Goal: Connect with others: Connect with others

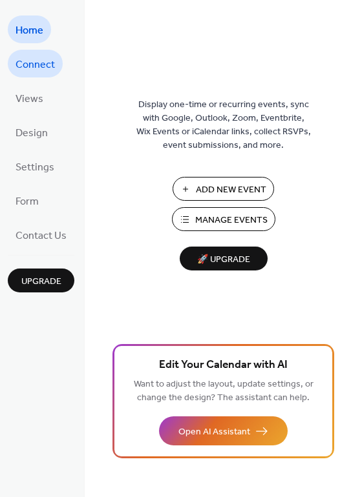
click at [48, 66] on span "Connect" at bounding box center [35, 65] width 39 height 20
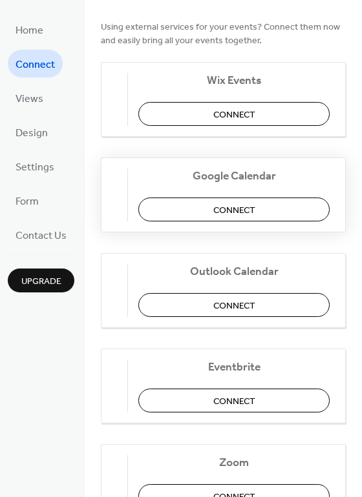
scroll to position [116, 0]
click at [36, 96] on span "Views" at bounding box center [30, 99] width 28 height 20
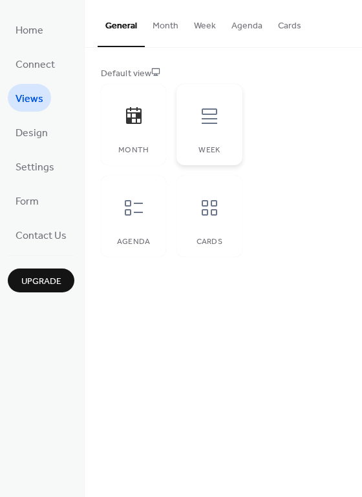
click at [205, 116] on icon at bounding box center [209, 116] width 21 height 21
click at [132, 210] on icon at bounding box center [133, 208] width 21 height 21
click at [199, 216] on icon at bounding box center [209, 208] width 21 height 21
click at [151, 220] on div at bounding box center [133, 208] width 39 height 39
click at [199, 138] on div "Week" at bounding box center [208, 124] width 65 height 81
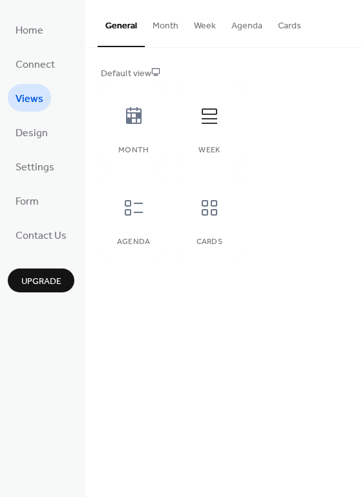
click at [160, 28] on button "Month" at bounding box center [165, 23] width 41 height 46
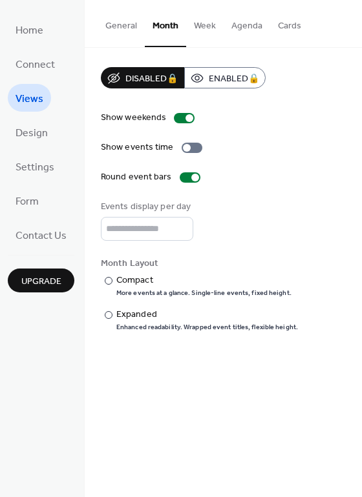
click at [196, 26] on button "Week" at bounding box center [204, 23] width 37 height 46
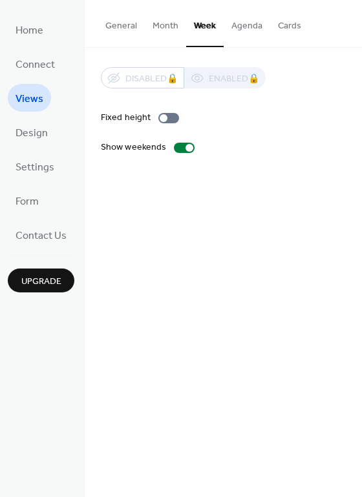
click at [246, 26] on button "Agenda" at bounding box center [246, 23] width 47 height 46
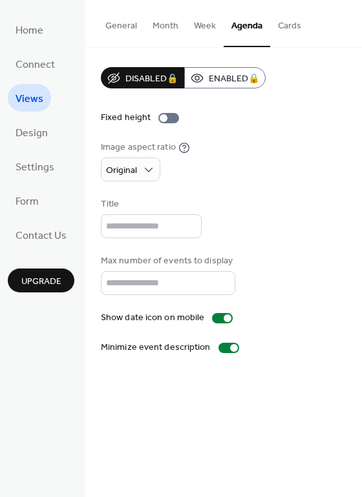
click at [283, 30] on button "Cards" at bounding box center [289, 23] width 39 height 46
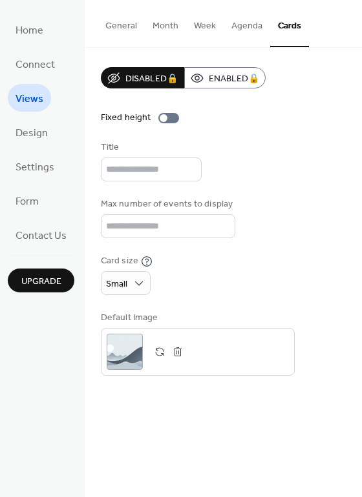
click at [192, 30] on button "Week" at bounding box center [204, 23] width 37 height 46
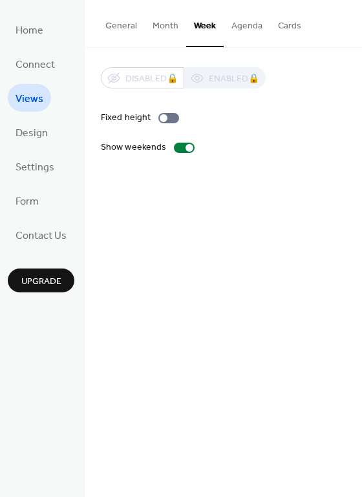
click at [123, 27] on button "General" at bounding box center [121, 23] width 47 height 46
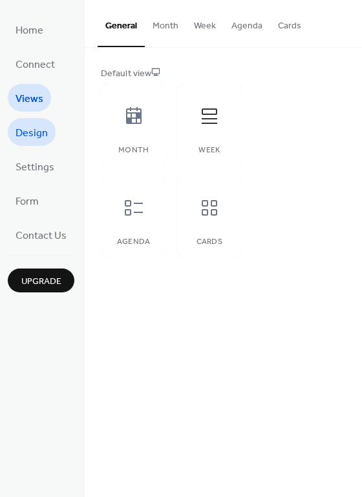
click at [35, 141] on span "Design" at bounding box center [32, 133] width 32 height 20
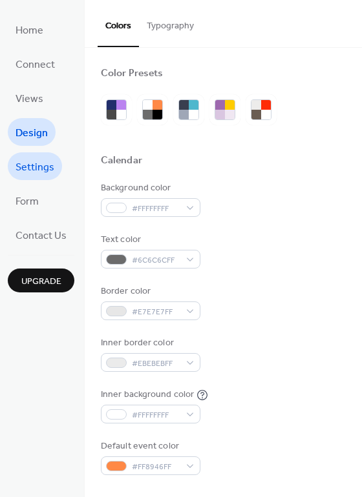
click at [47, 171] on span "Settings" at bounding box center [35, 168] width 39 height 20
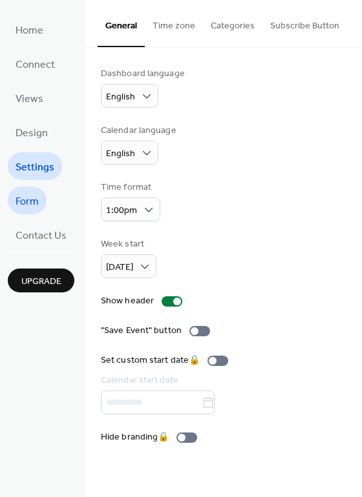
click at [34, 206] on span "Form" at bounding box center [27, 202] width 23 height 20
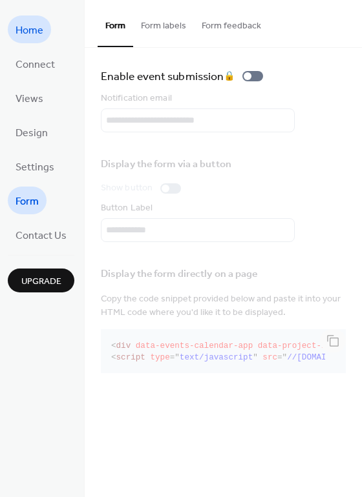
click at [45, 35] on link "Home" at bounding box center [29, 30] width 43 height 28
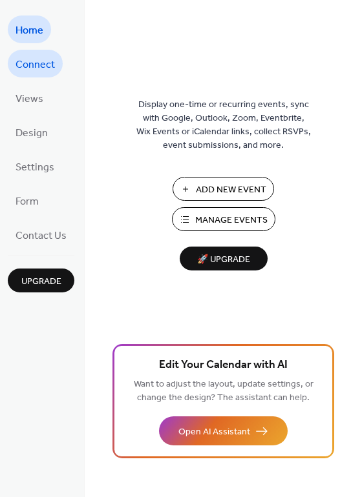
click at [47, 68] on span "Connect" at bounding box center [35, 65] width 39 height 20
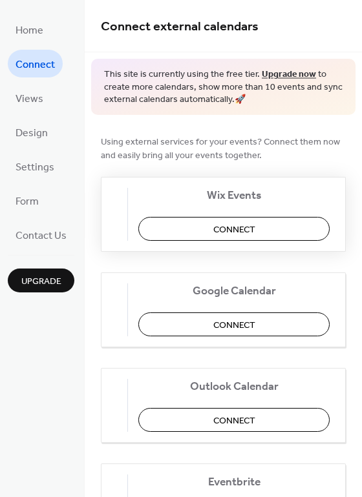
scroll to position [165, 0]
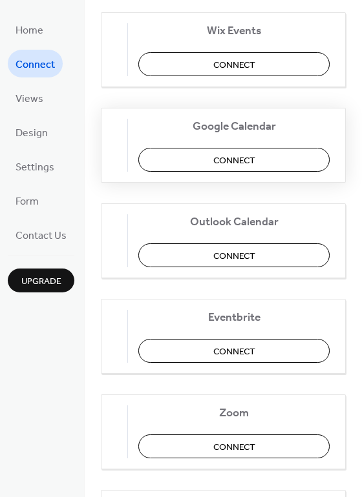
click at [235, 161] on span "Connect" at bounding box center [234, 161] width 42 height 14
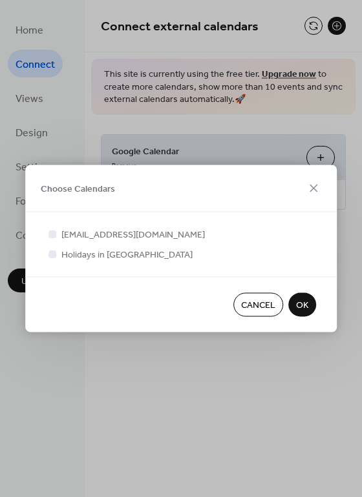
click at [310, 306] on button "OK" at bounding box center [302, 305] width 28 height 24
